Goal: Check status: Check status

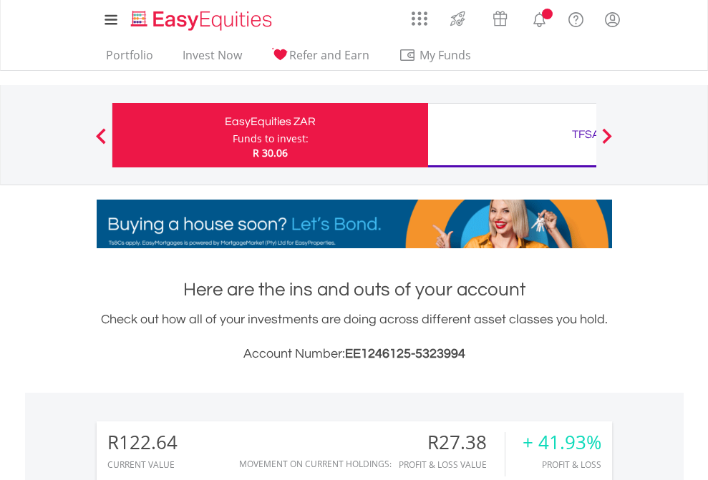
scroll to position [137, 225]
click at [233, 135] on div "Funds to invest:" at bounding box center [271, 139] width 76 height 14
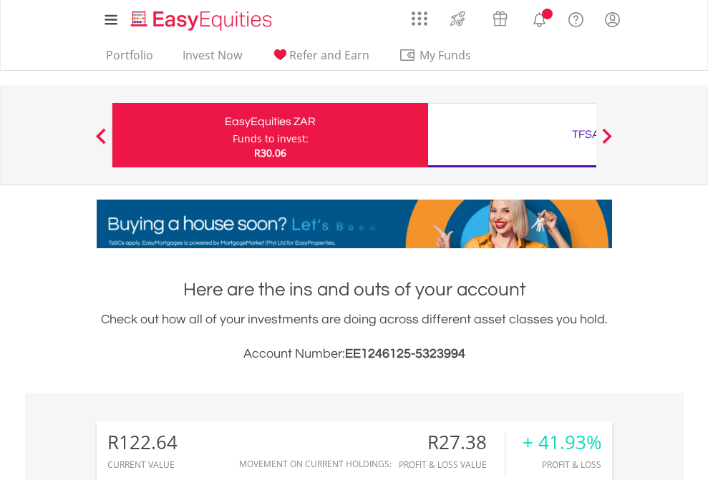
scroll to position [137, 225]
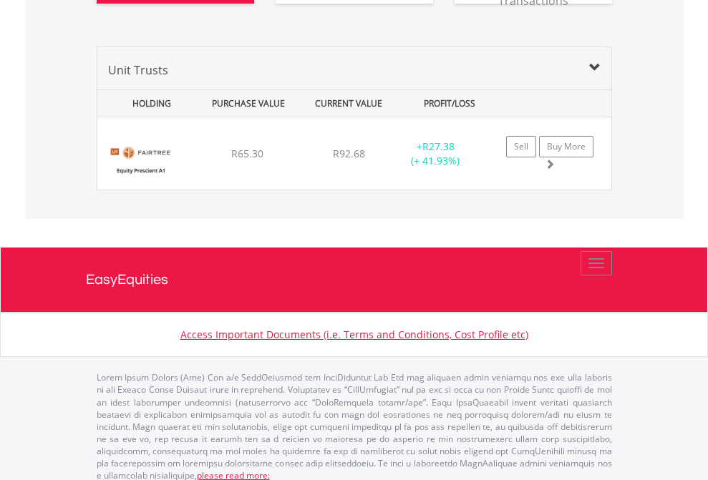
scroll to position [1621, 0]
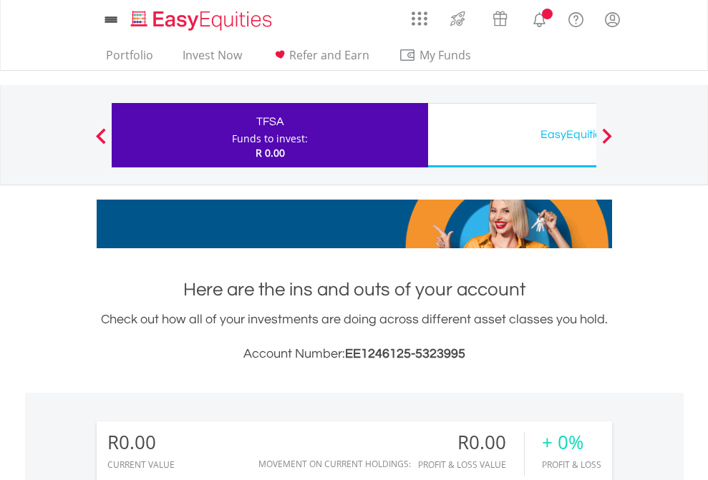
scroll to position [137, 225]
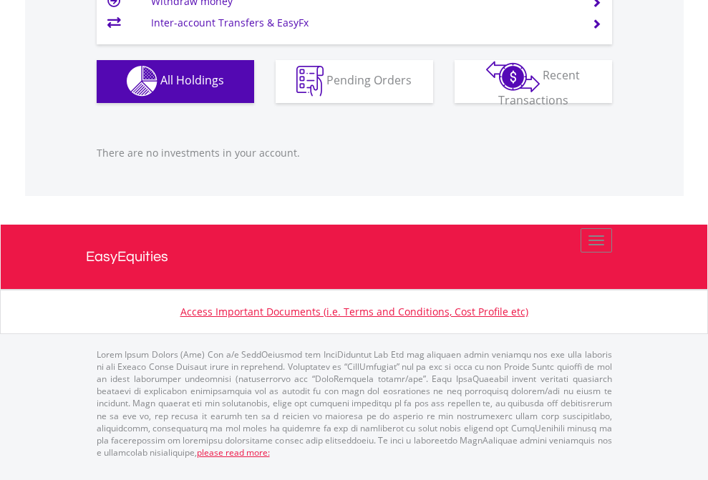
scroll to position [1417, 0]
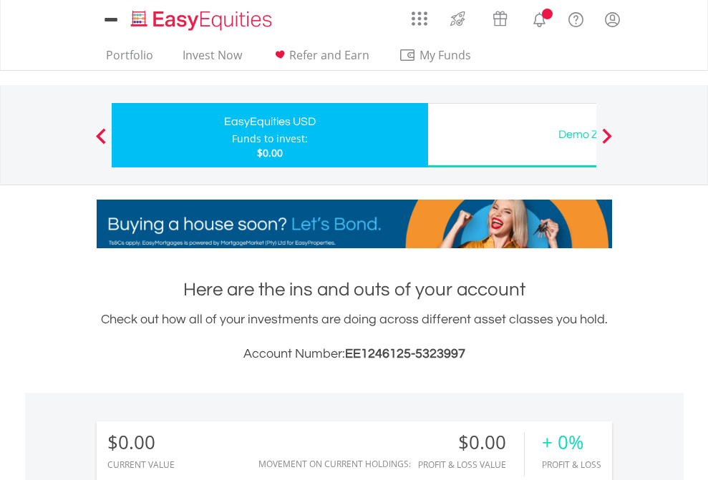
scroll to position [137, 225]
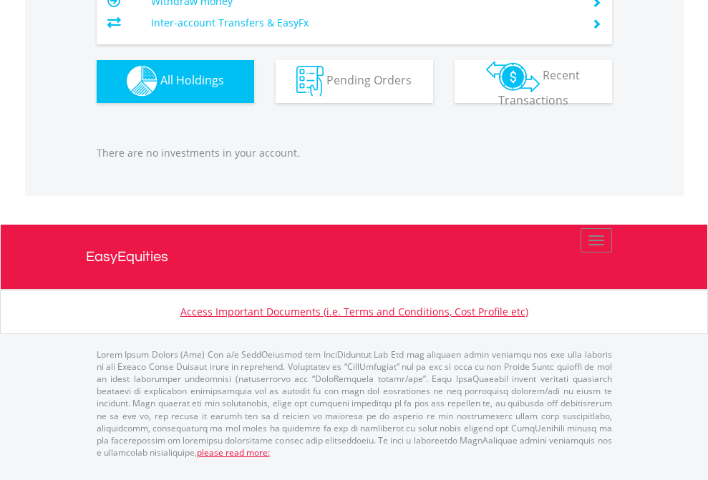
scroll to position [1417, 0]
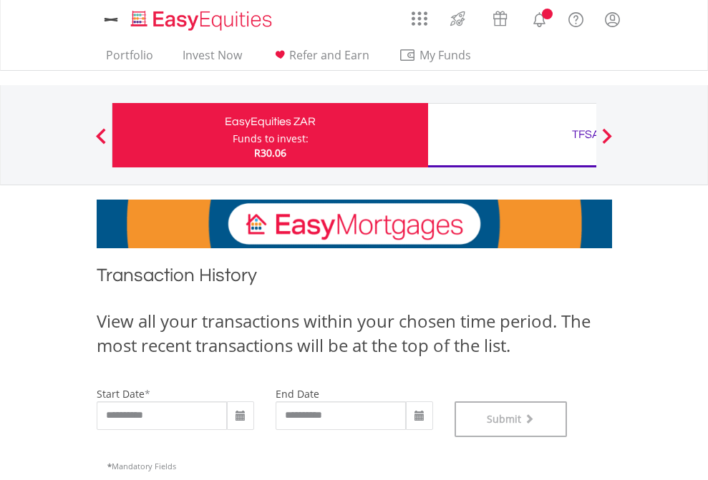
scroll to position [581, 0]
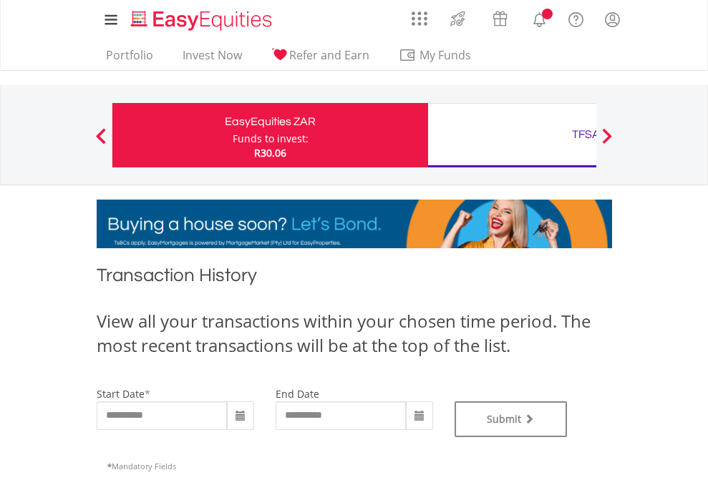
click at [512, 135] on div "TFSA" at bounding box center [586, 135] width 298 height 20
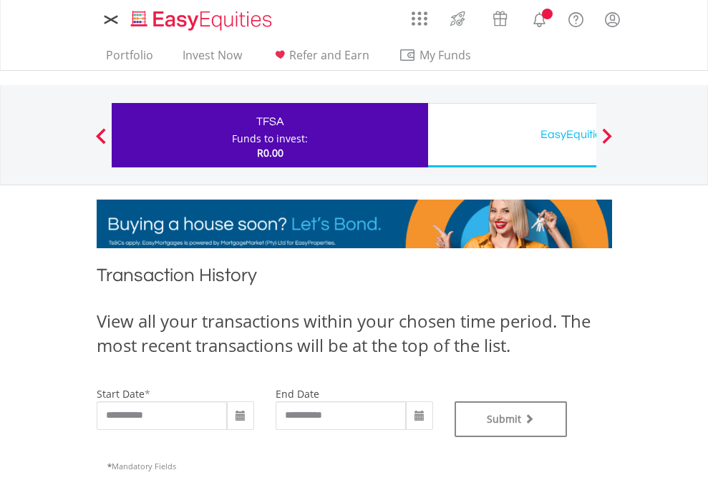
type input "**********"
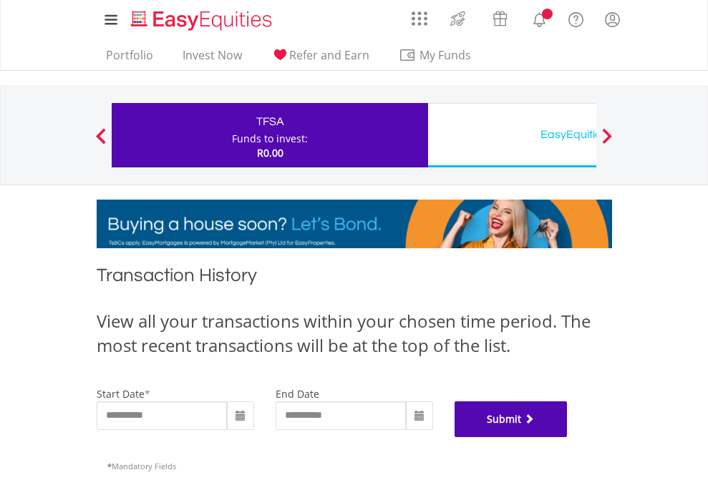
click at [568, 437] on button "Submit" at bounding box center [511, 420] width 113 height 36
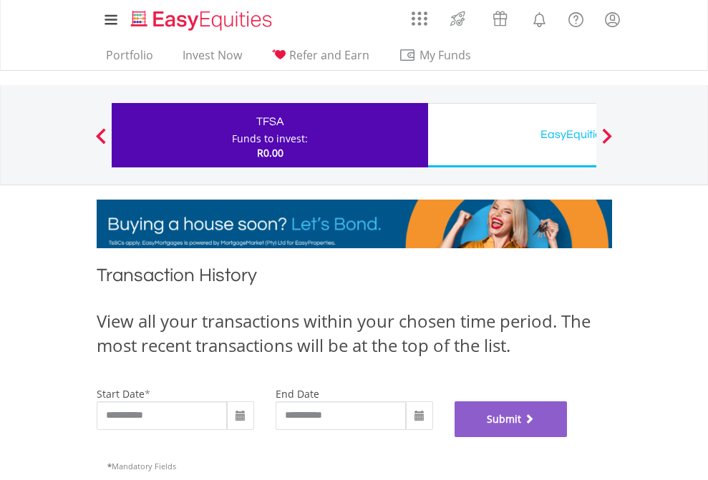
scroll to position [581, 0]
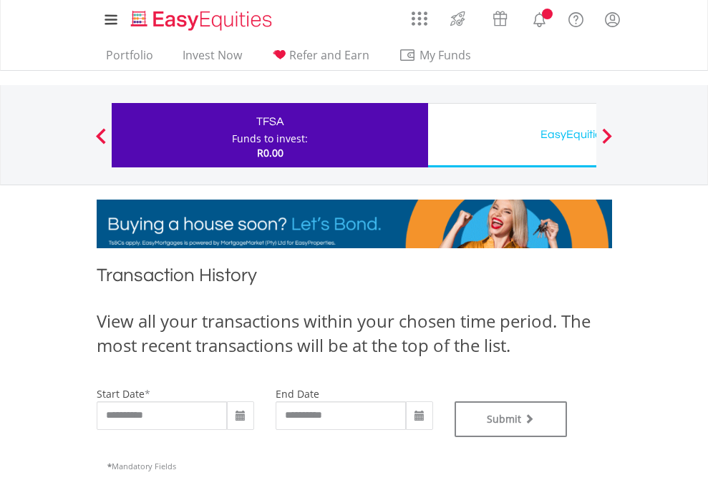
click at [512, 135] on div "EasyEquities USD" at bounding box center [586, 135] width 298 height 20
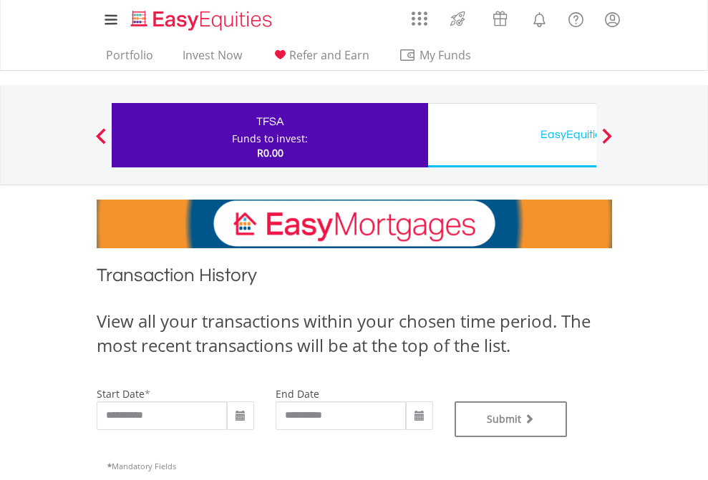
type input "**********"
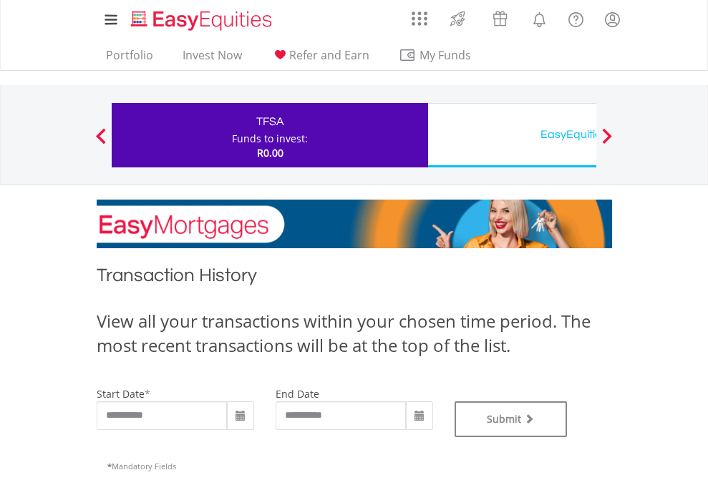
type input "**********"
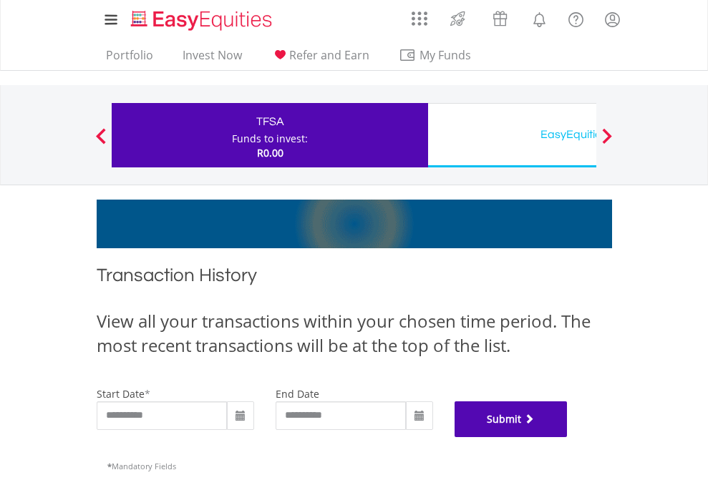
click at [568, 437] on button "Submit" at bounding box center [511, 420] width 113 height 36
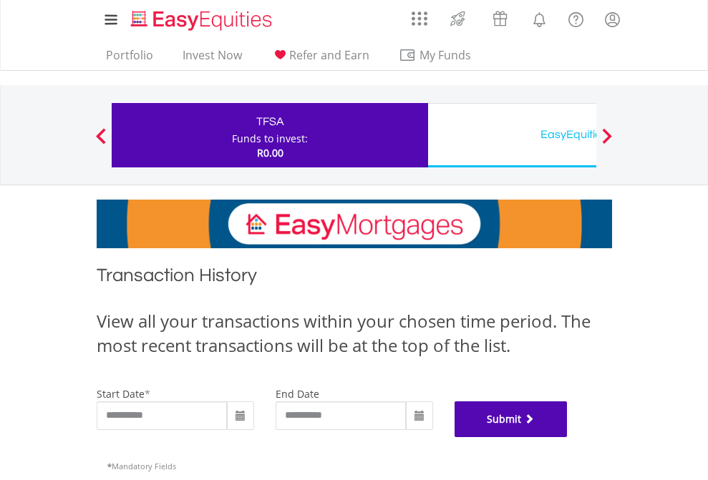
scroll to position [581, 0]
